Goal: Transaction & Acquisition: Purchase product/service

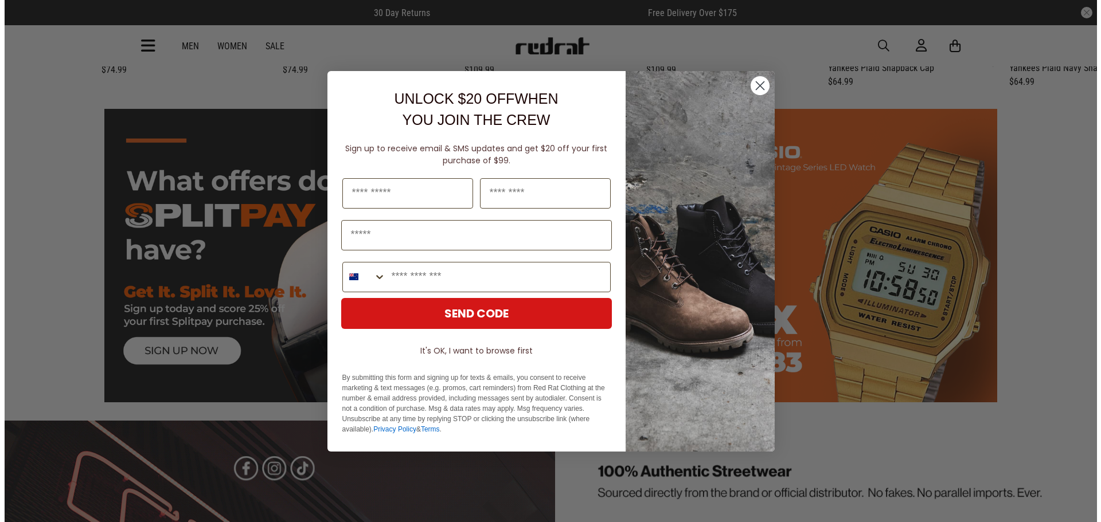
scroll to position [1725, 0]
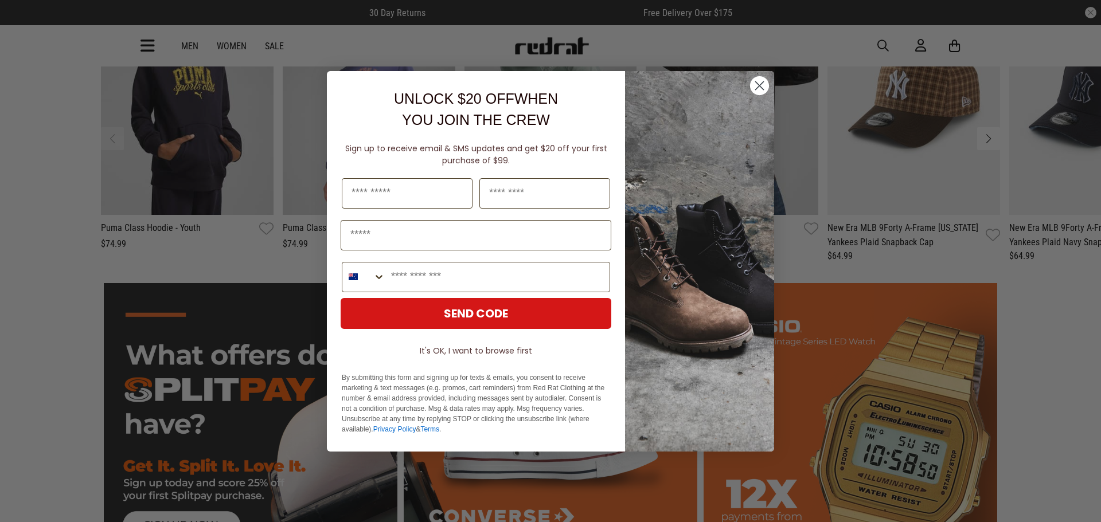
click at [758, 78] on circle "Close dialog" at bounding box center [759, 85] width 19 height 19
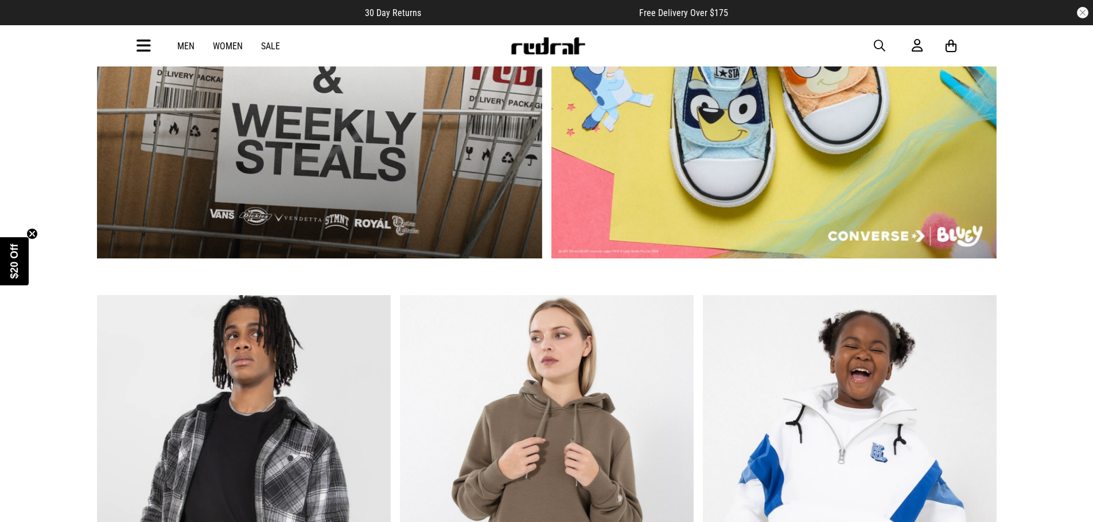
scroll to position [573, 0]
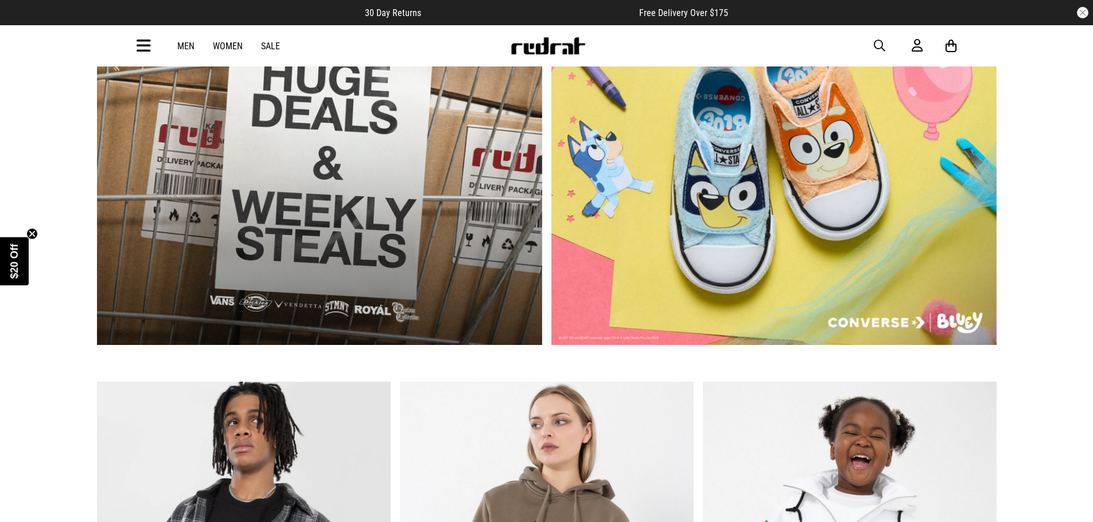
click at [147, 45] on icon at bounding box center [143, 46] width 14 height 19
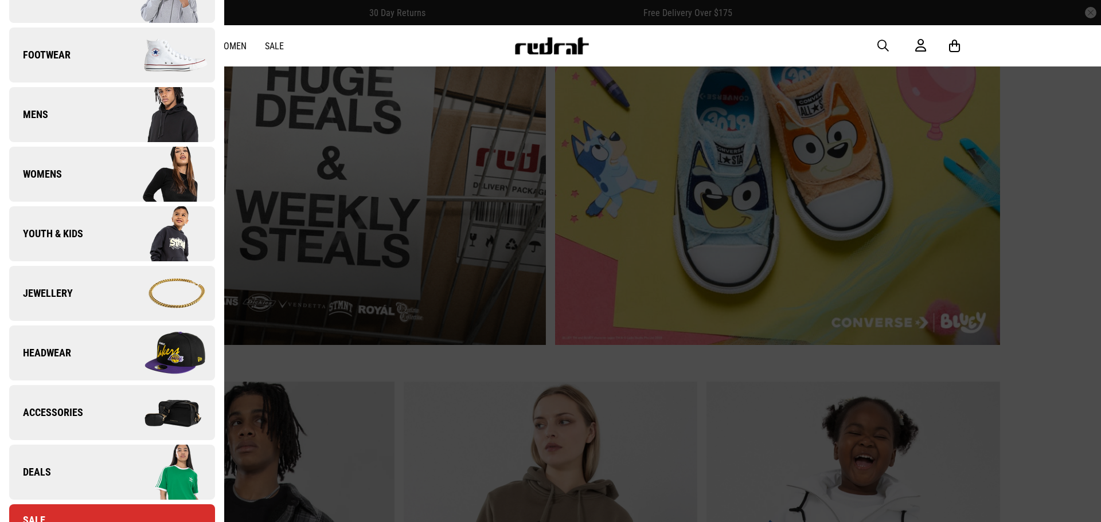
scroll to position [115, 0]
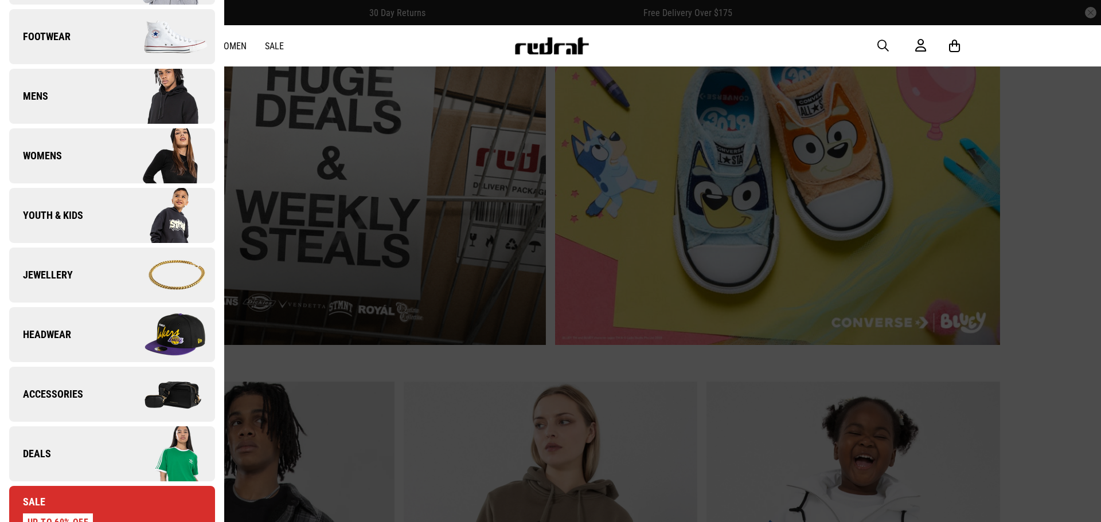
click at [103, 287] on link "Jewellery" at bounding box center [112, 275] width 206 height 55
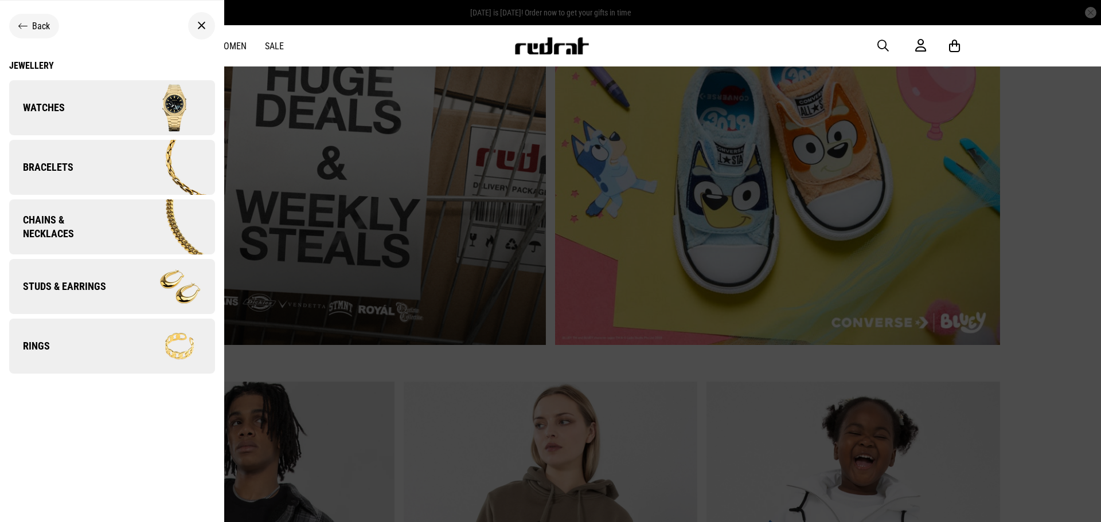
click at [115, 107] on img at bounding box center [163, 107] width 103 height 57
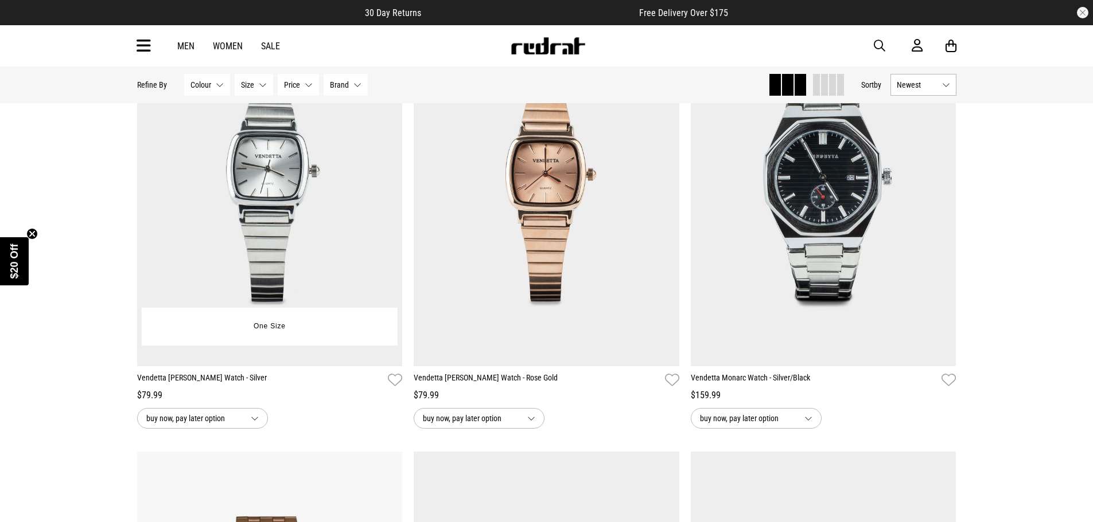
scroll to position [229, 0]
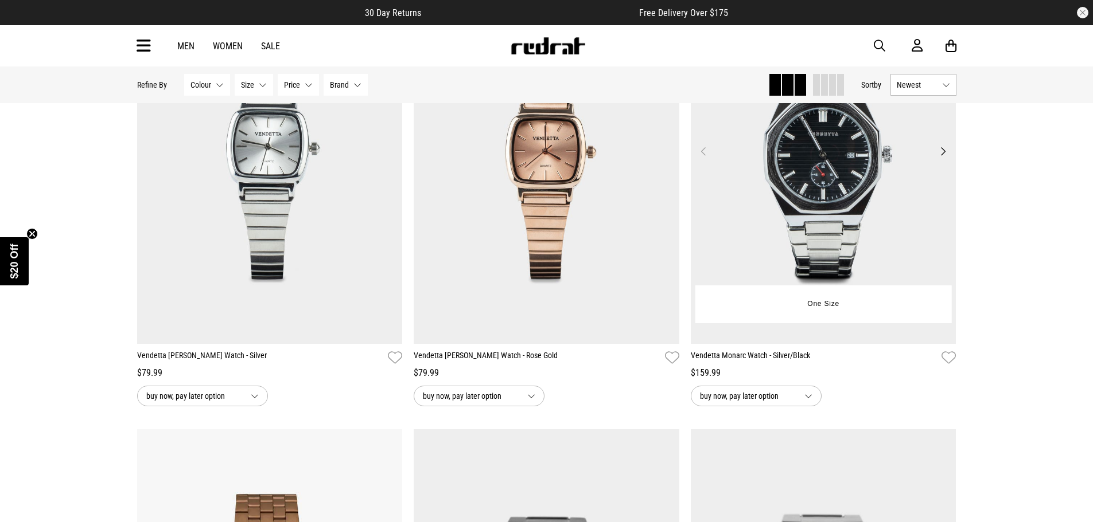
drag, startPoint x: 749, startPoint y: 248, endPoint x: 859, endPoint y: 246, distance: 109.6
click at [859, 246] on img at bounding box center [823, 158] width 266 height 372
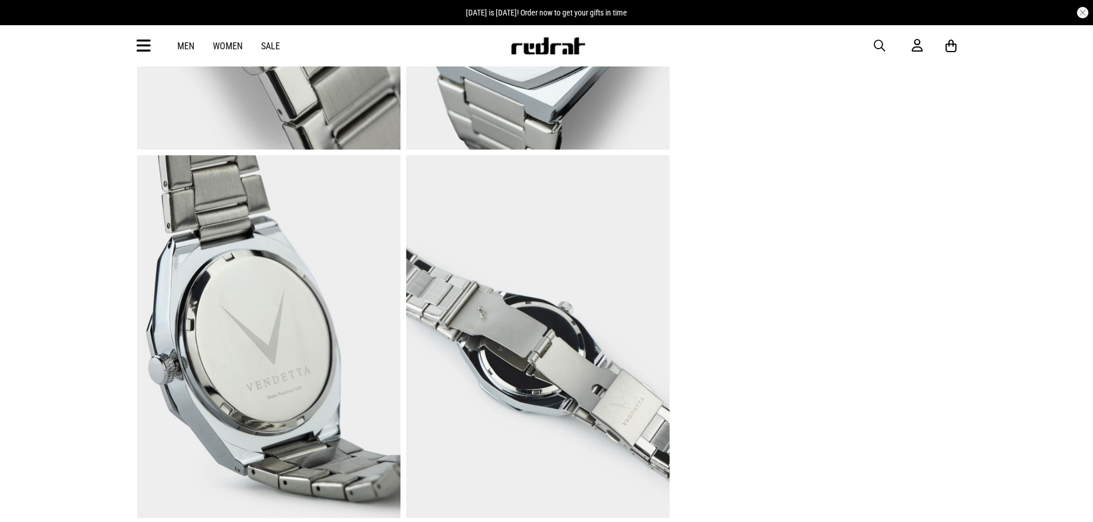
scroll to position [344, 0]
